Goal: Information Seeking & Learning: Learn about a topic

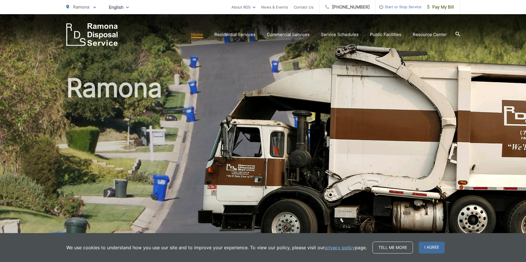
click at [402, 6] on span "Start or Stop Service" at bounding box center [398, 6] width 46 height 7
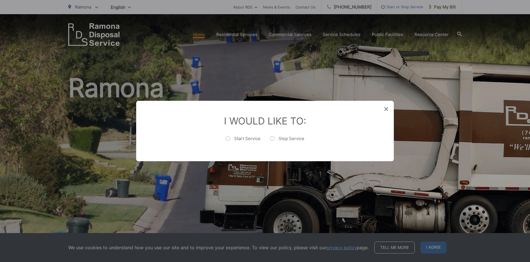
click at [227, 138] on label "Start Service" at bounding box center [243, 141] width 35 height 11
radio input "true"
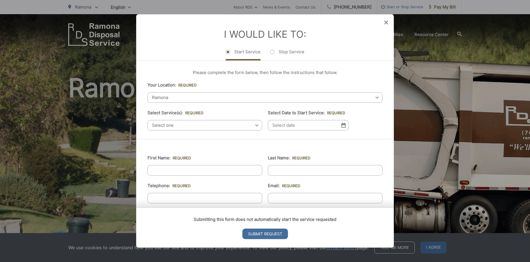
click at [372, 97] on div "Ramona Select your location Alpine Bonita Bonsall Borrego Springs Boulevard Bue…" at bounding box center [265, 97] width 235 height 10
click at [169, 94] on span "Ramona" at bounding box center [265, 97] width 235 height 10
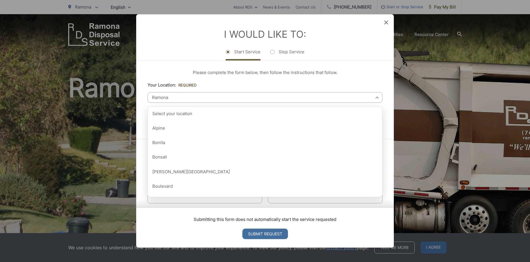
click at [171, 94] on span "Ramona" at bounding box center [265, 97] width 235 height 10
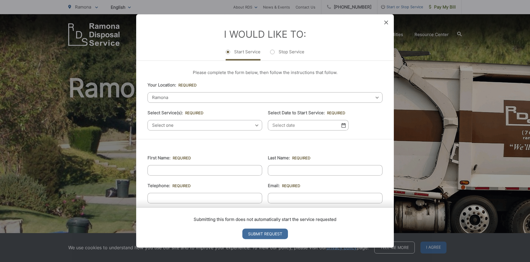
click at [171, 96] on span "Ramona" at bounding box center [265, 97] width 235 height 10
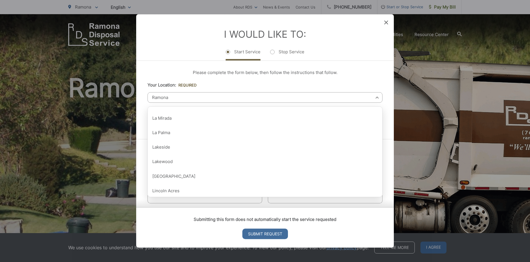
scroll to position [392, 0]
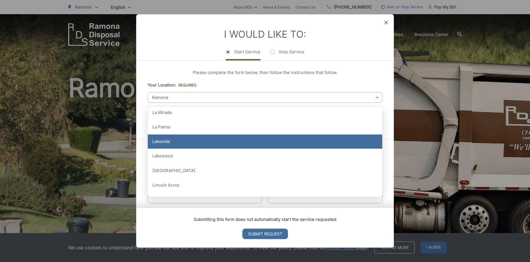
click at [252, 143] on div "Lakeside" at bounding box center [265, 142] width 234 height 14
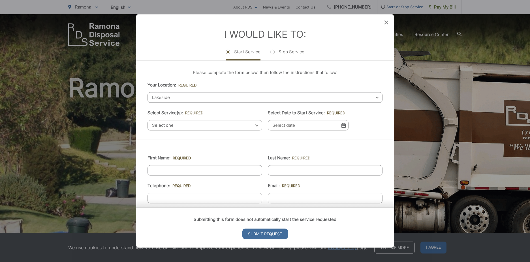
click at [254, 124] on div "Select one Select one Residential Curbside Pickup Commercial/Business Services …" at bounding box center [205, 125] width 115 height 10
click at [255, 123] on div "Select one Select one Residential Curbside Pickup Commercial/Business Services …" at bounding box center [205, 125] width 115 height 10
click at [180, 125] on span "Select one" at bounding box center [205, 125] width 115 height 10
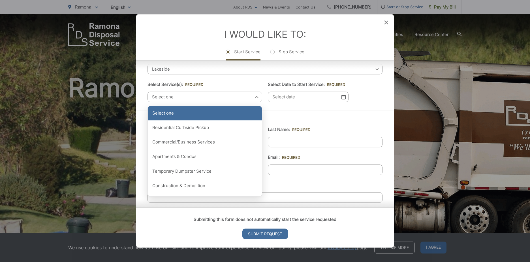
scroll to position [57, 0]
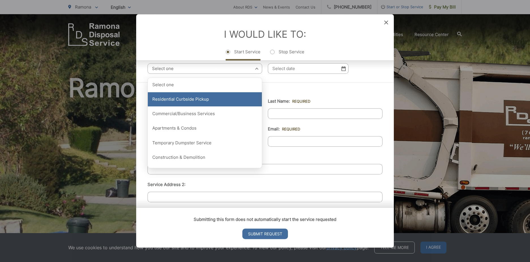
click at [197, 100] on div "Residential Curbside Pickup" at bounding box center [205, 99] width 114 height 14
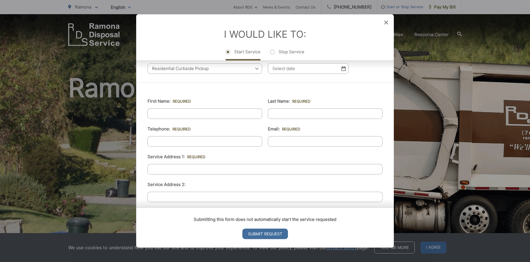
click at [255, 68] on div "Residential Curbside Pickup Select one Residential Curbside Pickup Commercial/B…" at bounding box center [205, 68] width 115 height 10
click at [342, 68] on img at bounding box center [344, 68] width 4 height 5
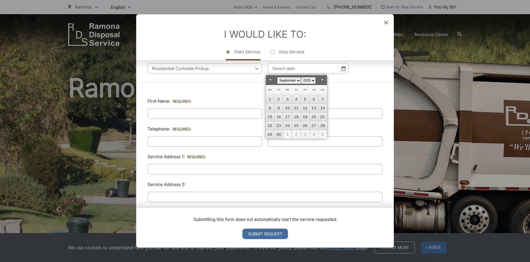
click at [323, 79] on link "Next" at bounding box center [323, 79] width 8 height 8
click at [305, 98] on link "3" at bounding box center [305, 99] width 8 height 8
type input "10/03/2025"
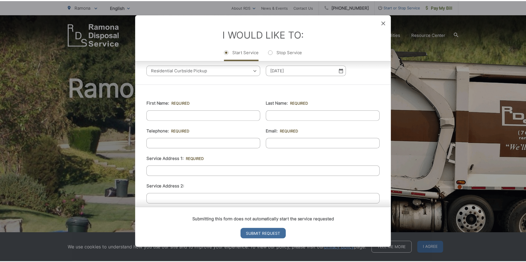
scroll to position [27, 0]
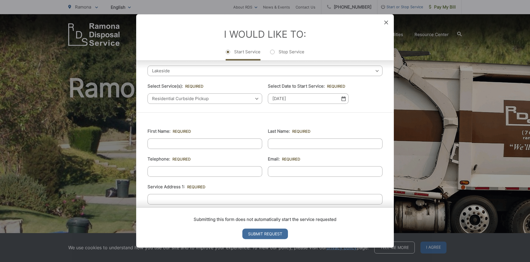
click at [385, 21] on icon at bounding box center [386, 22] width 4 height 4
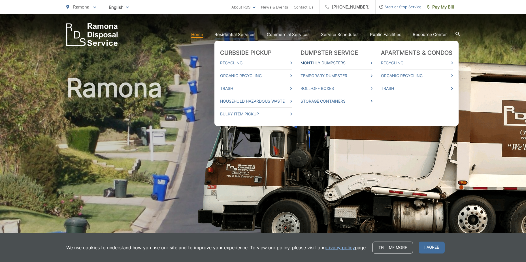
click at [315, 62] on link "Monthly Dumpsters" at bounding box center [336, 62] width 72 height 7
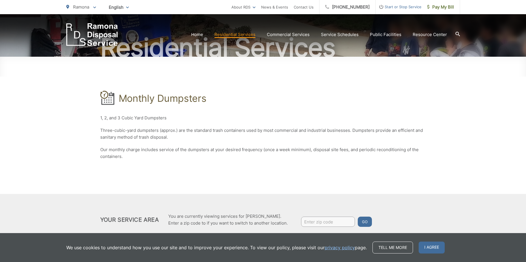
scroll to position [75, 0]
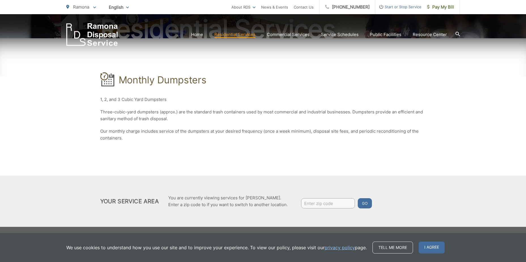
click at [309, 204] on input "Enter zip code" at bounding box center [328, 203] width 54 height 10
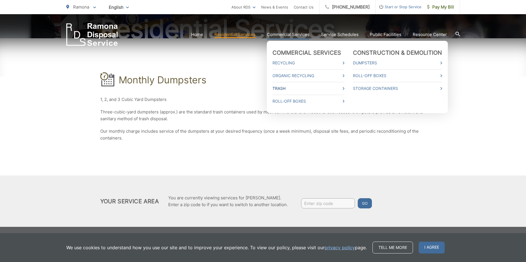
click at [281, 88] on link "Trash" at bounding box center [308, 88] width 72 height 7
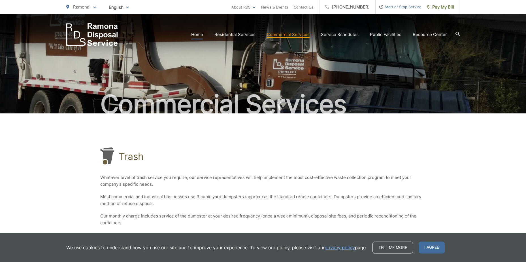
click at [202, 33] on link "Home" at bounding box center [197, 34] width 12 height 7
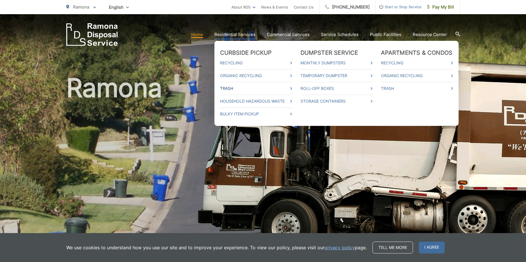
click at [231, 86] on link "Trash" at bounding box center [256, 88] width 72 height 7
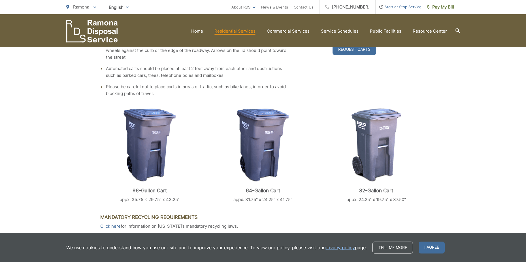
scroll to position [198, 0]
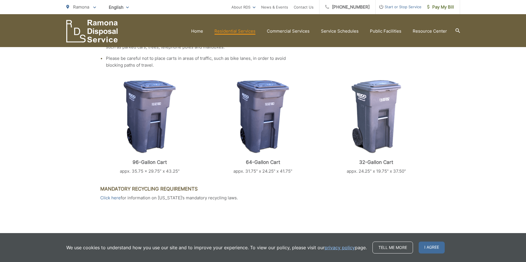
click at [367, 112] on img at bounding box center [376, 117] width 50 height 74
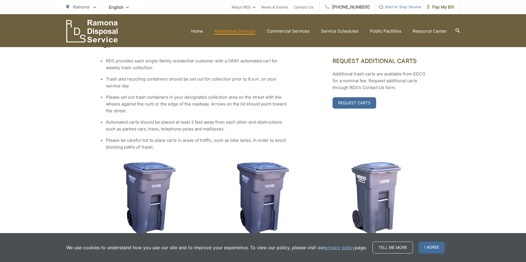
scroll to position [201, 0]
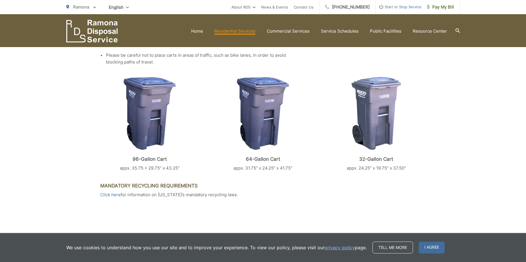
click at [378, 113] on img at bounding box center [376, 114] width 50 height 74
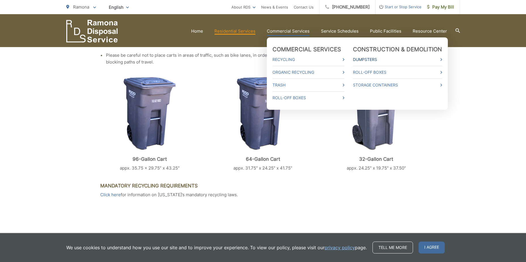
click at [367, 58] on link "Dumpsters" at bounding box center [397, 59] width 89 height 7
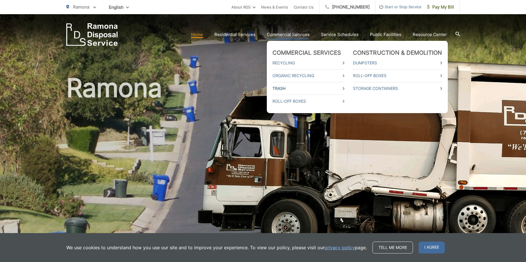
click at [278, 87] on link "Trash" at bounding box center [308, 88] width 72 height 7
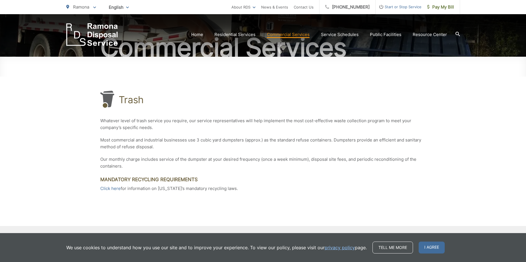
scroll to position [85, 0]
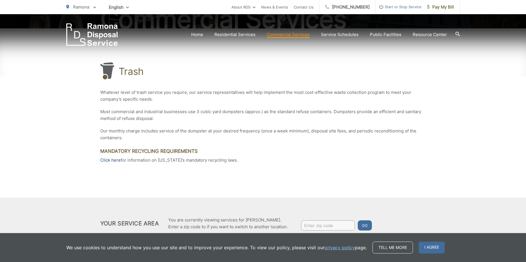
click at [109, 159] on link "Click here" at bounding box center [110, 160] width 20 height 7
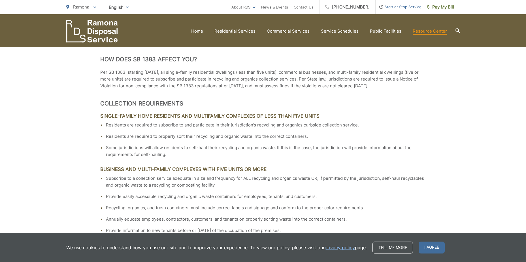
scroll to position [708, 0]
